Goal: Transaction & Acquisition: Purchase product/service

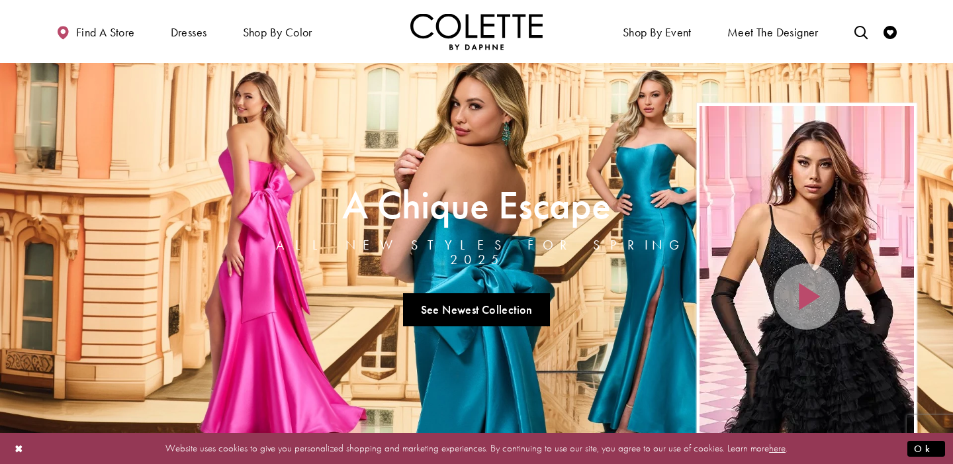
scroll to position [2, 0]
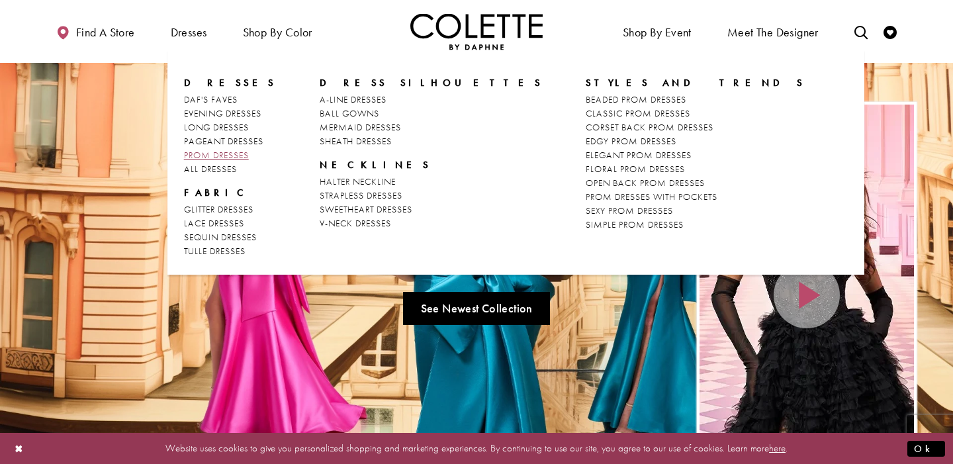
click at [218, 156] on span "PROM DRESSES" at bounding box center [216, 155] width 65 height 12
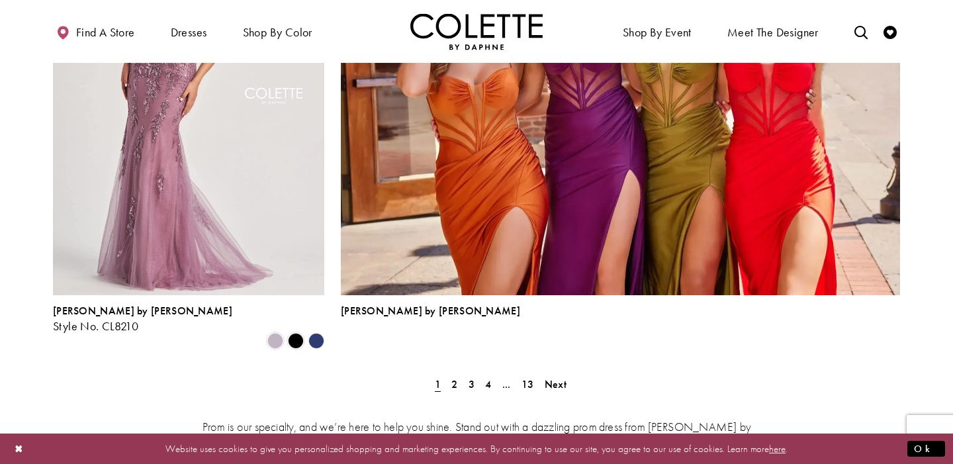
scroll to position [2929, 0]
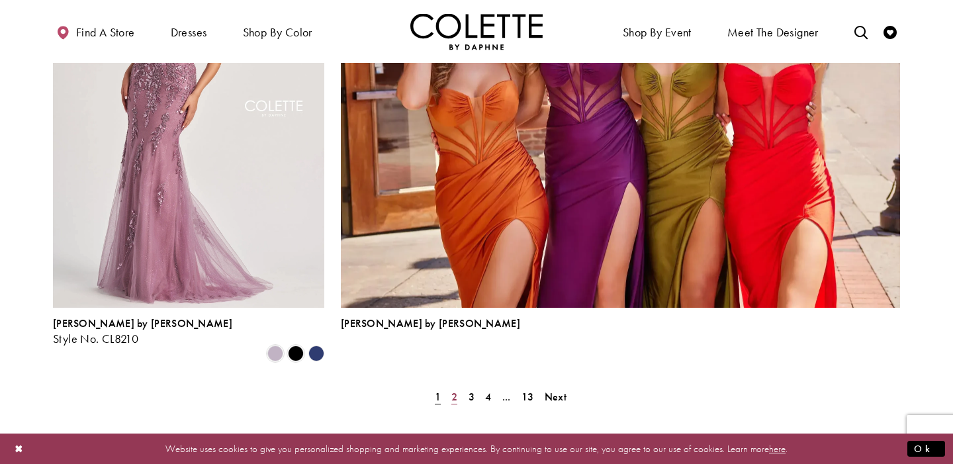
click at [455, 390] on span "2" at bounding box center [454, 397] width 6 height 14
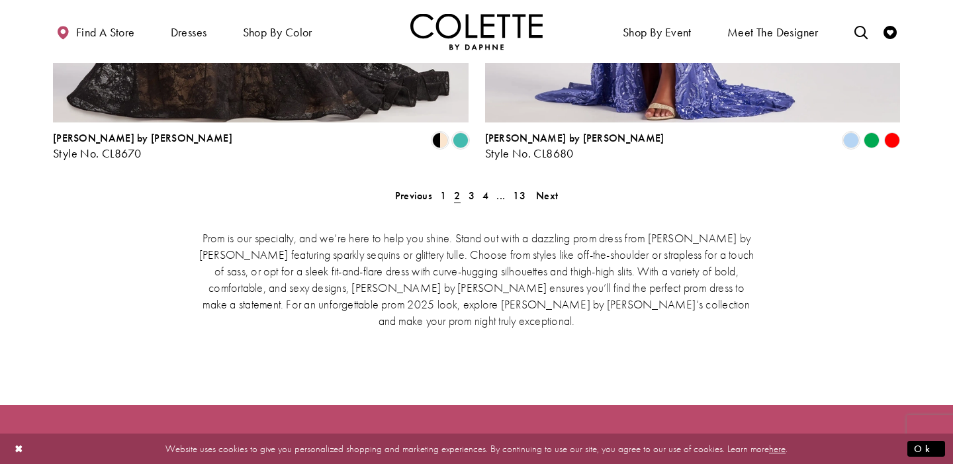
scroll to position [2766, 0]
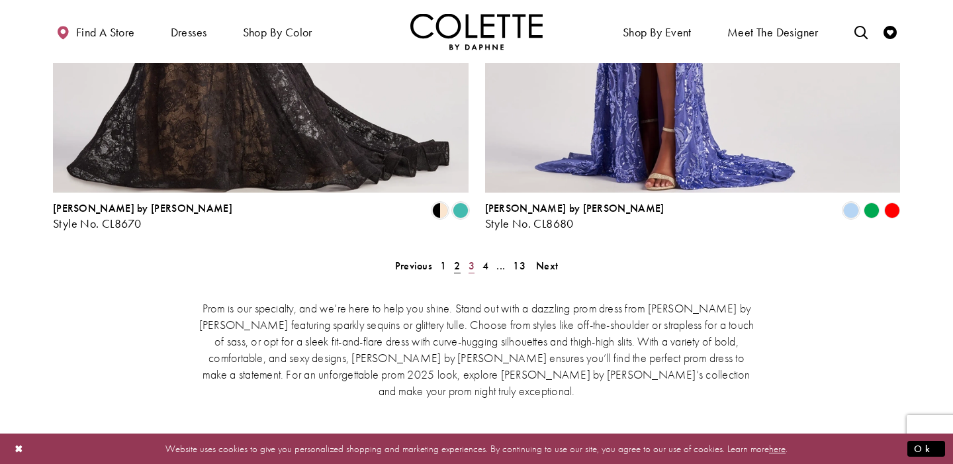
click at [475, 256] on link "3" at bounding box center [472, 265] width 14 height 19
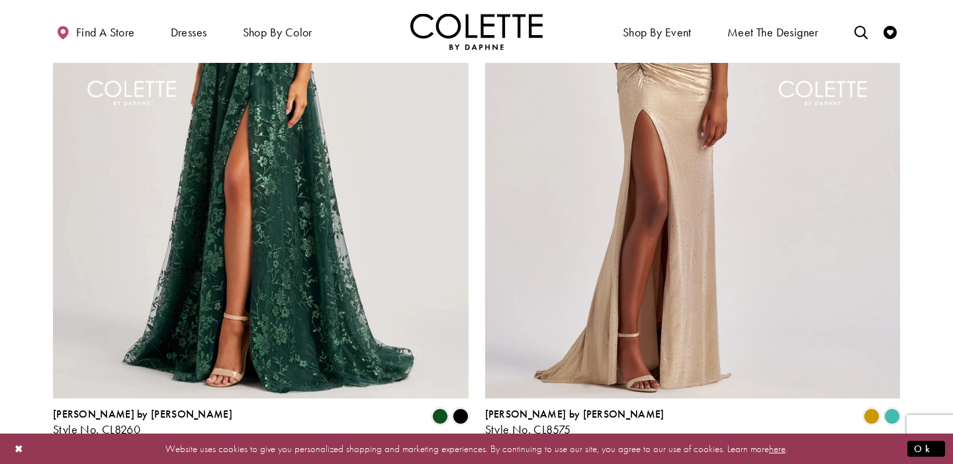
scroll to position [2644, 0]
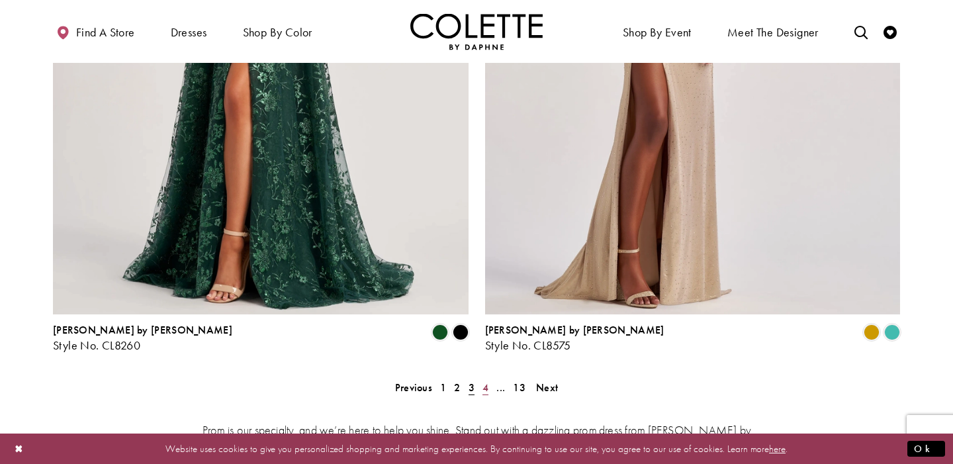
click at [482, 381] on span "4" at bounding box center [485, 388] width 6 height 14
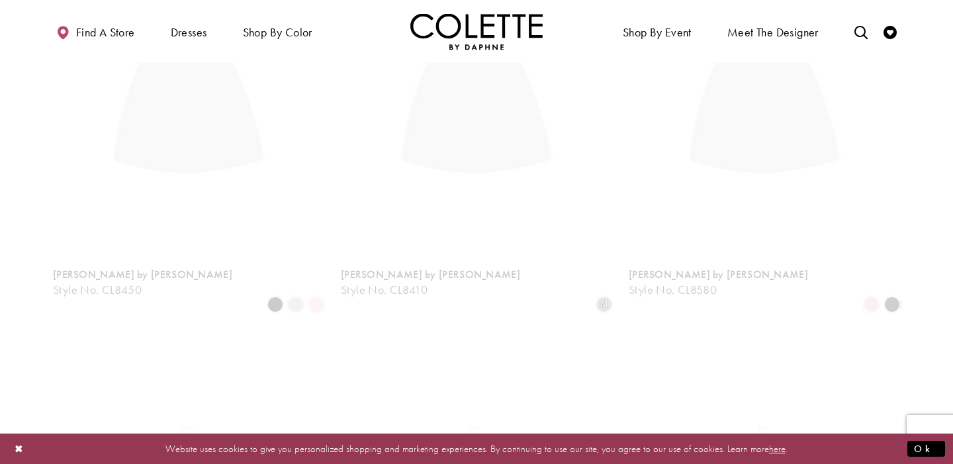
scroll to position [340, 0]
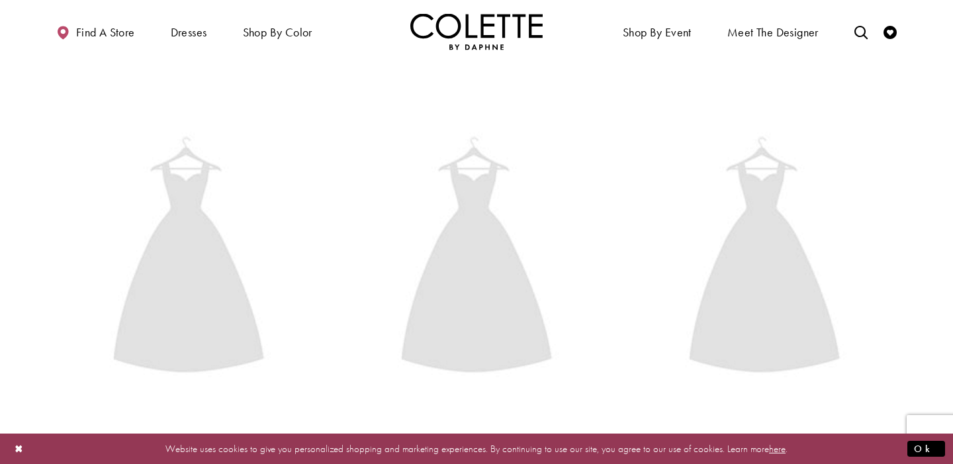
click at [482, 326] on img "Visit Colette by Daphne Style No. CL8410 Page" at bounding box center [476, 260] width 271 height 394
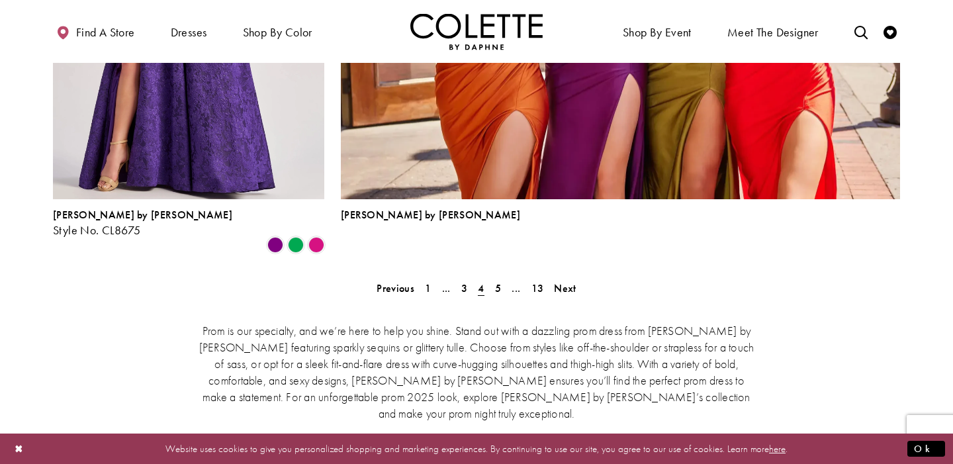
scroll to position [3041, 0]
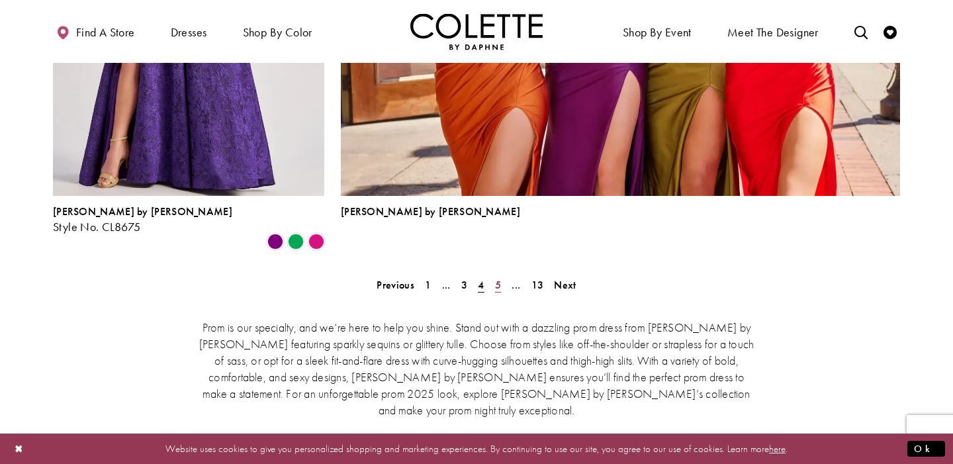
click at [500, 278] on span "5" at bounding box center [498, 285] width 6 height 14
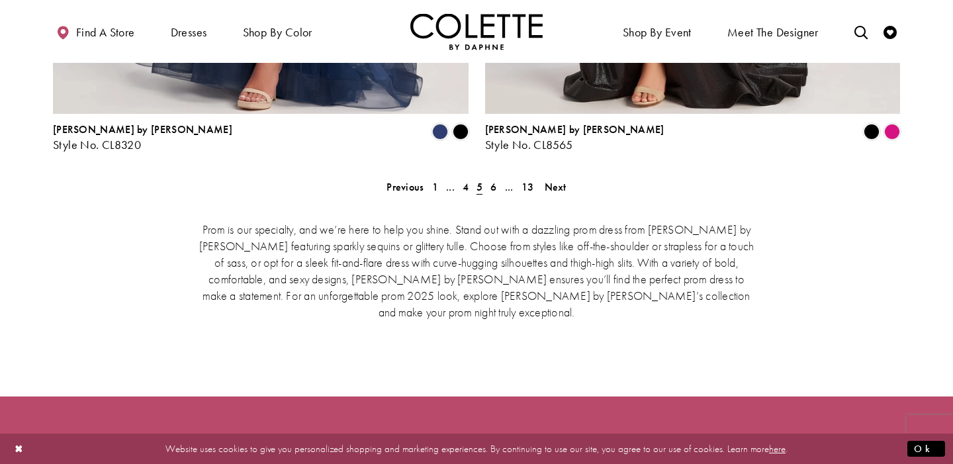
scroll to position [2839, 0]
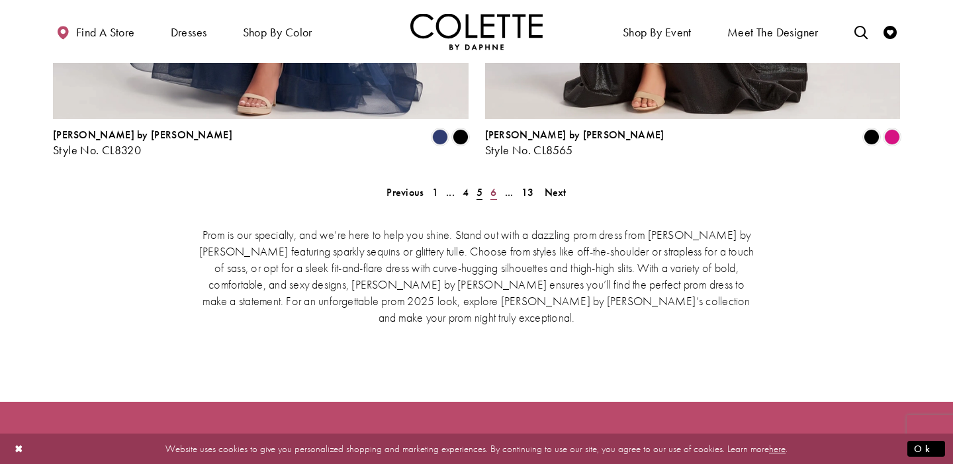
click at [488, 183] on link "6" at bounding box center [493, 192] width 14 height 19
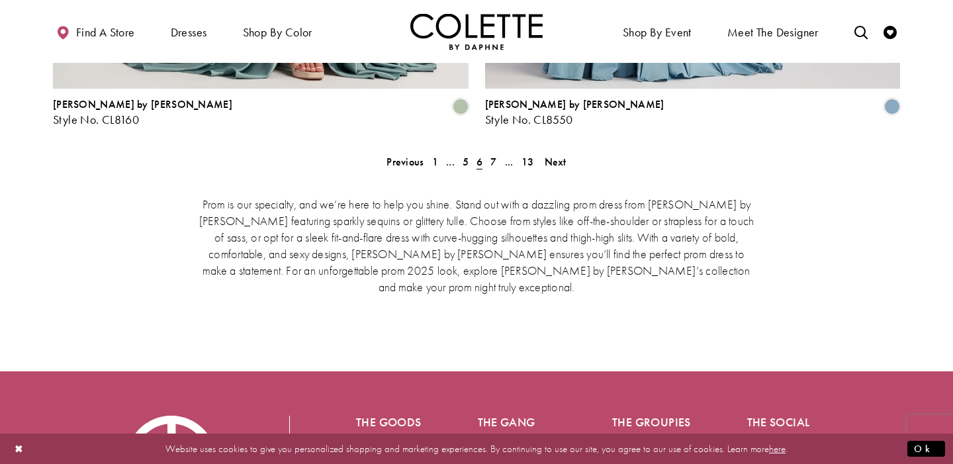
scroll to position [2889, 0]
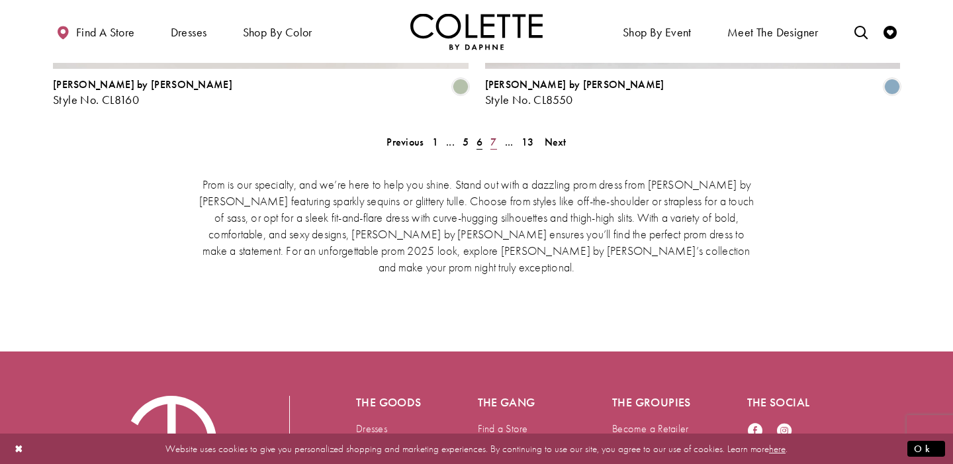
click at [495, 135] on span "7" at bounding box center [493, 142] width 6 height 14
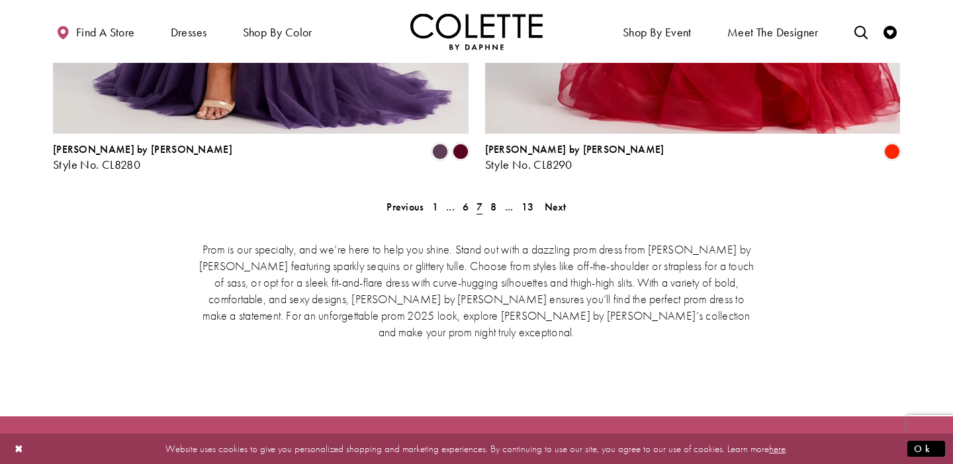
scroll to position [2821, 0]
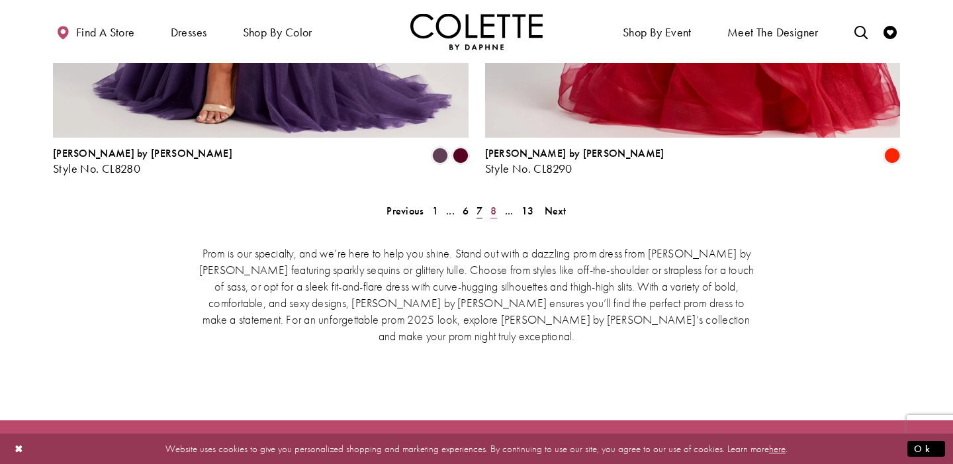
click at [498, 201] on link "8" at bounding box center [493, 210] width 14 height 19
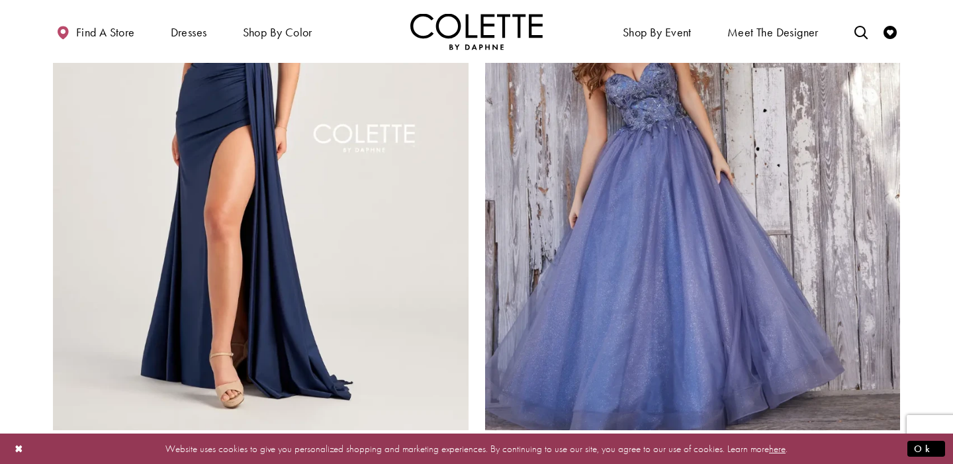
scroll to position [2631, 0]
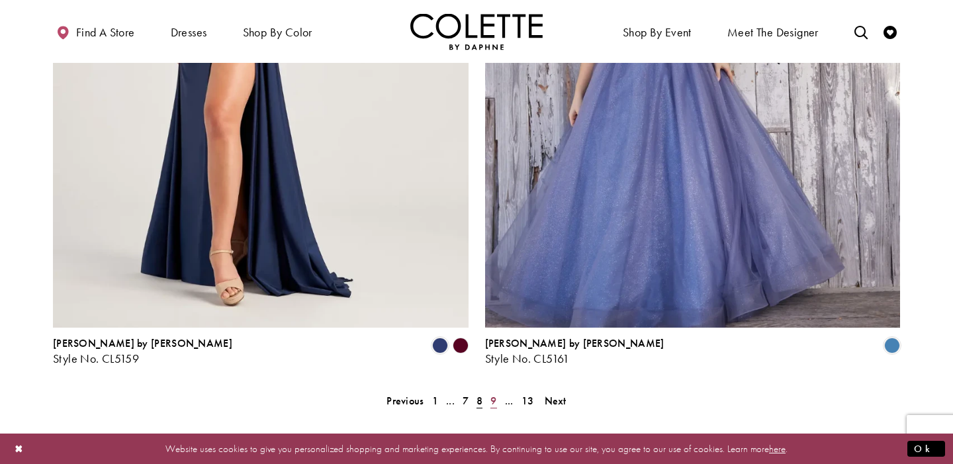
click at [495, 394] on span "9" at bounding box center [493, 401] width 6 height 14
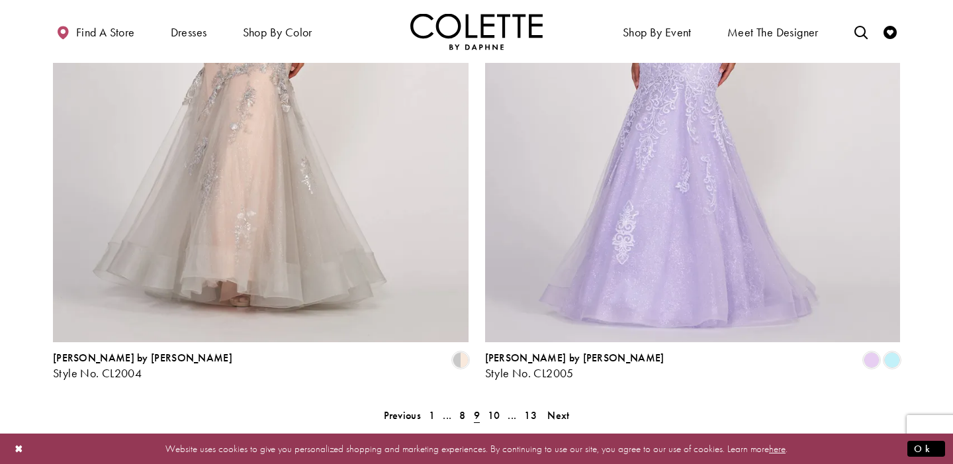
scroll to position [2617, 0]
click at [488, 408] on span "10" at bounding box center [494, 415] width 13 height 14
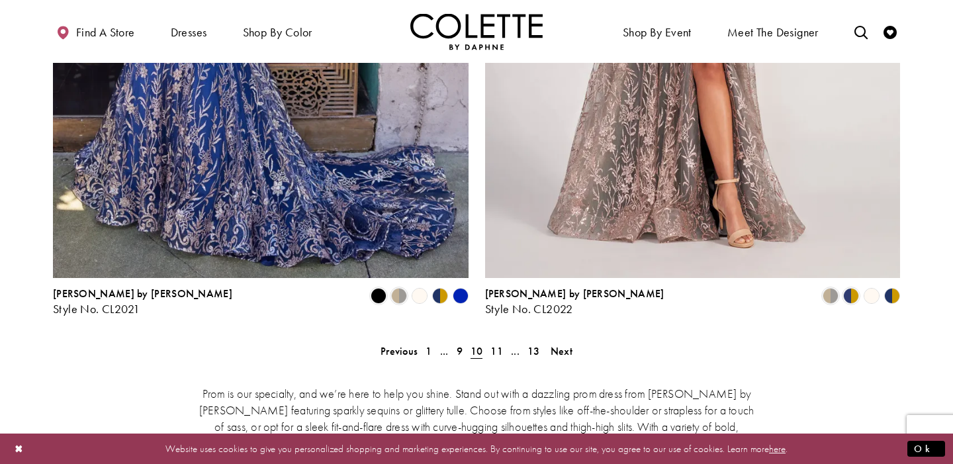
scroll to position [2688, 0]
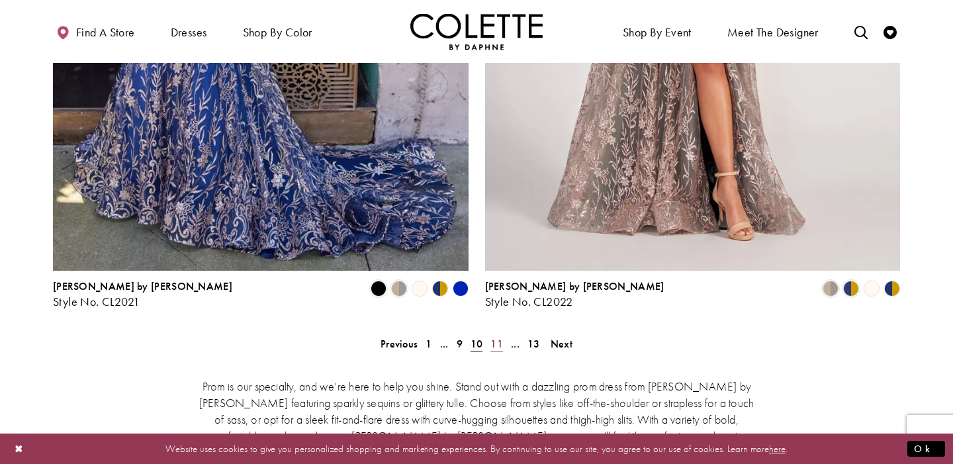
click at [500, 337] on span "11" at bounding box center [496, 344] width 13 height 14
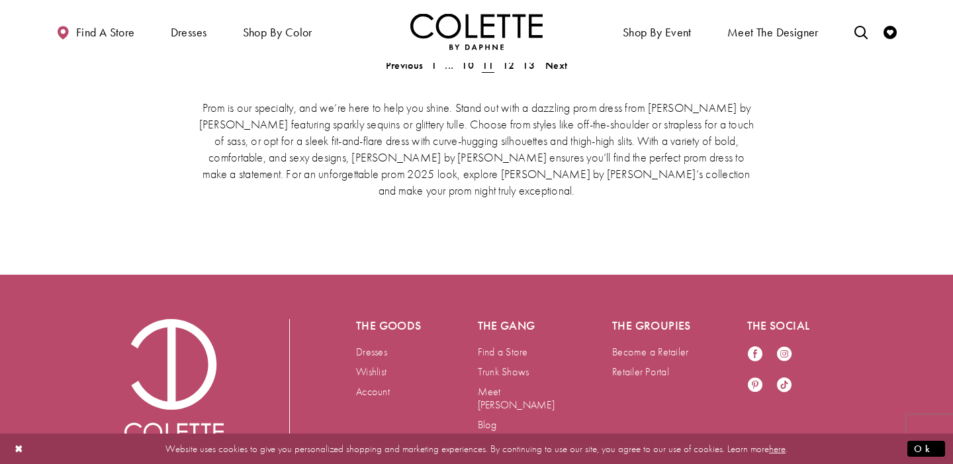
scroll to position [2672, 0]
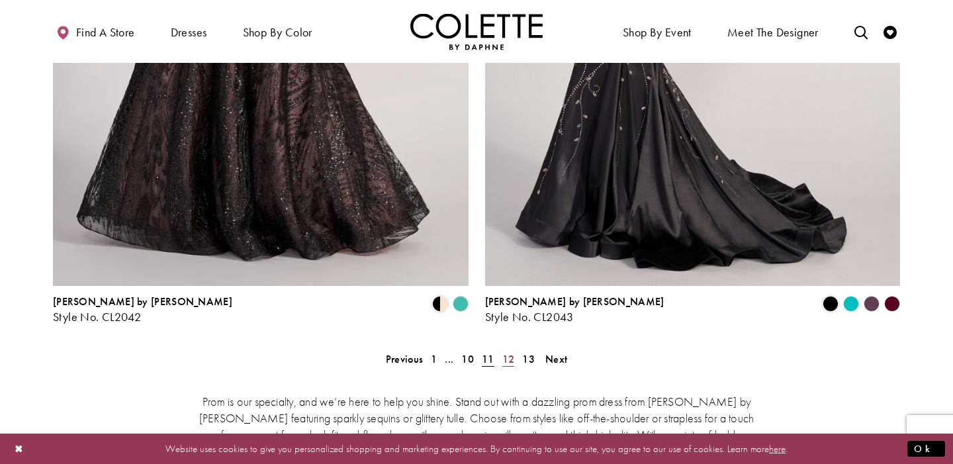
click at [514, 352] on span "12" at bounding box center [508, 359] width 13 height 14
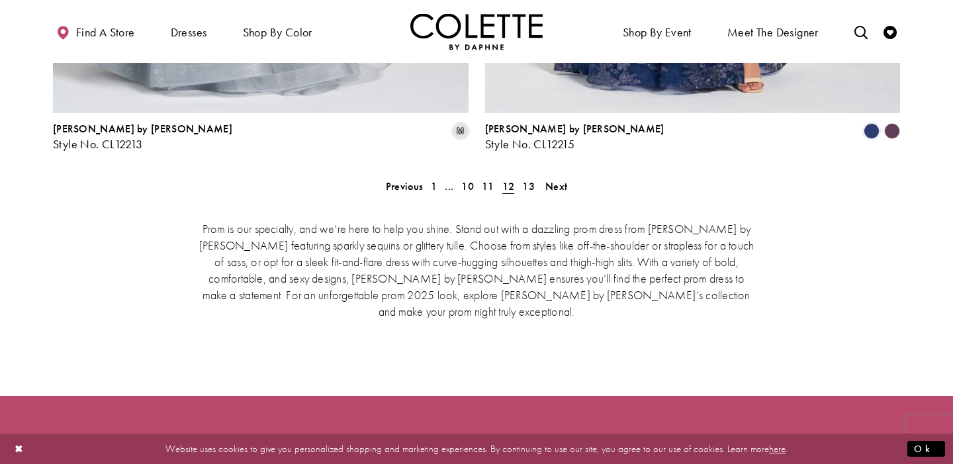
scroll to position [2780, 0]
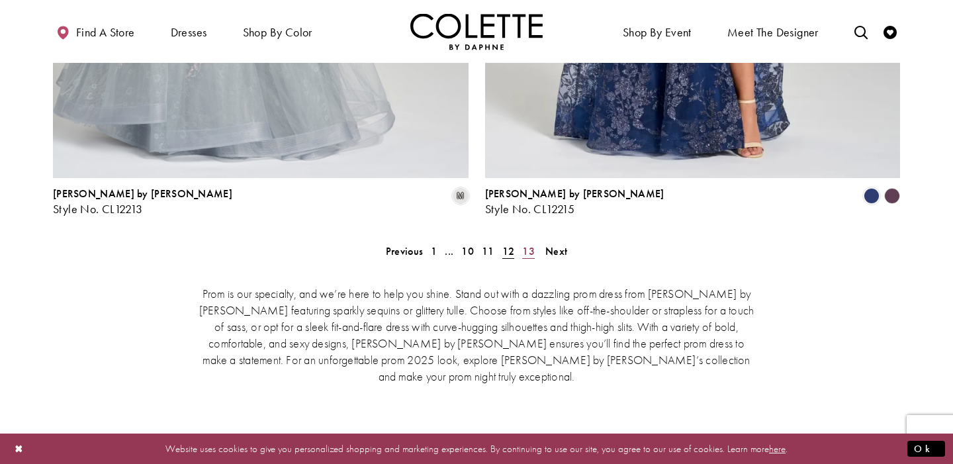
click at [527, 244] on span "13" at bounding box center [528, 251] width 13 height 14
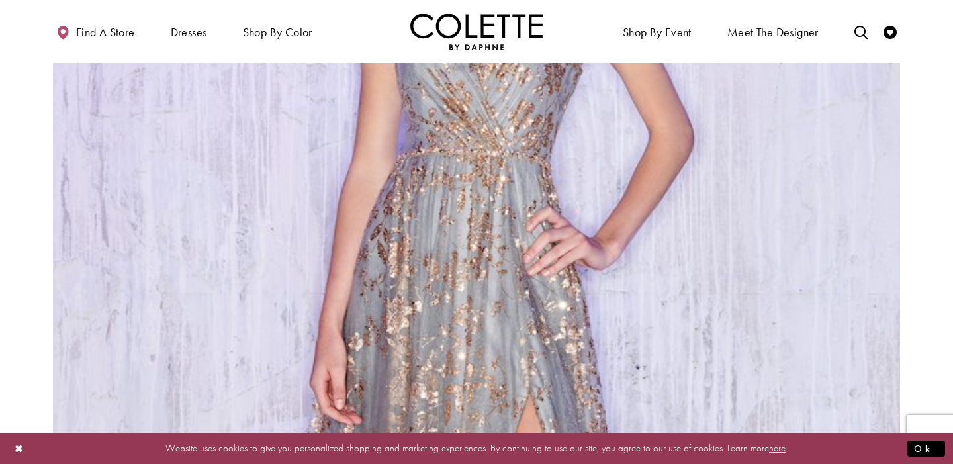
scroll to position [2112, 0]
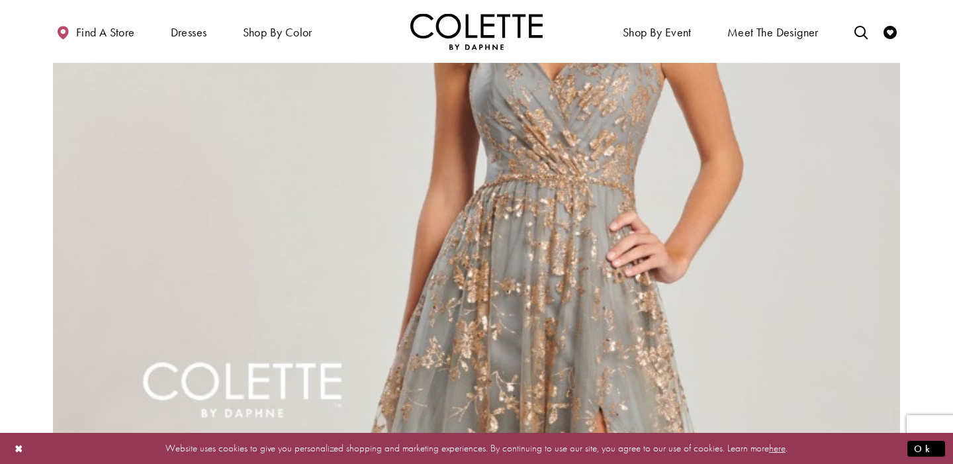
click at [626, 161] on img "Visit Colette by Daphne Style No. CL12006 Page" at bounding box center [476, 370] width 847 height 1232
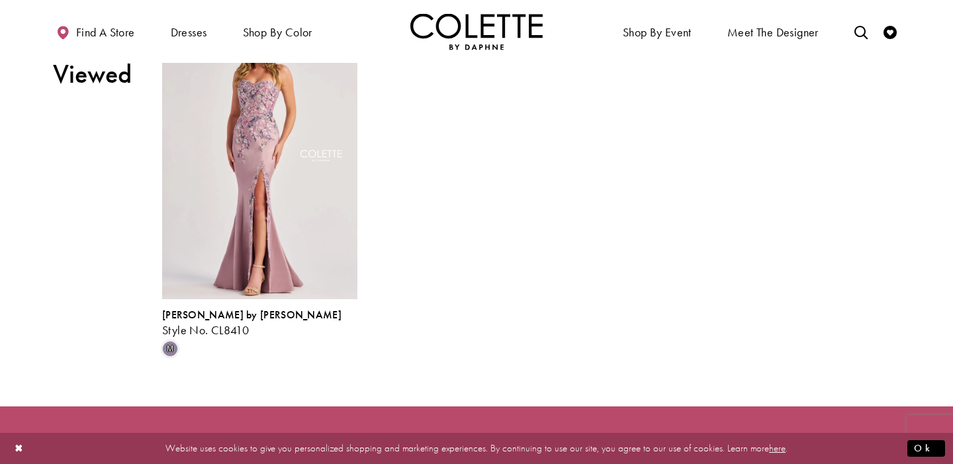
scroll to position [1654, 0]
